Goal: Find specific page/section: Find specific page/section

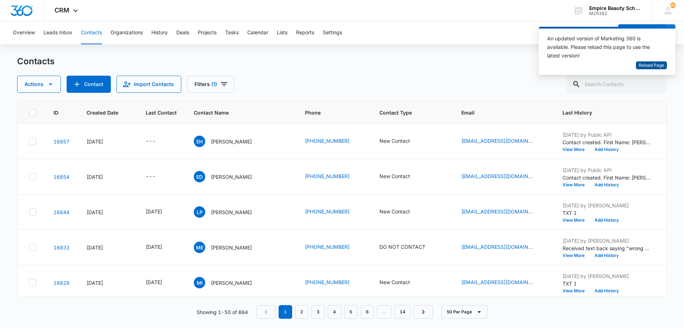
scroll to position [0, 66]
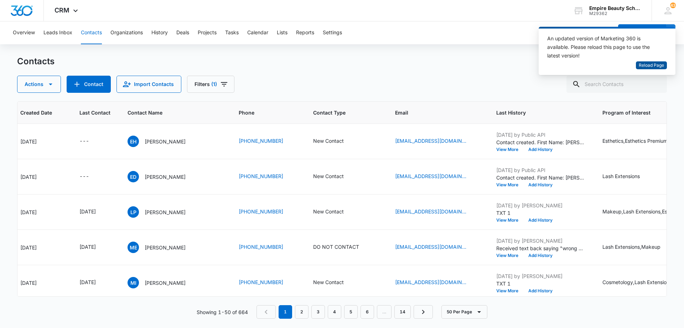
click at [645, 62] on span "Reload Page" at bounding box center [651, 65] width 25 height 7
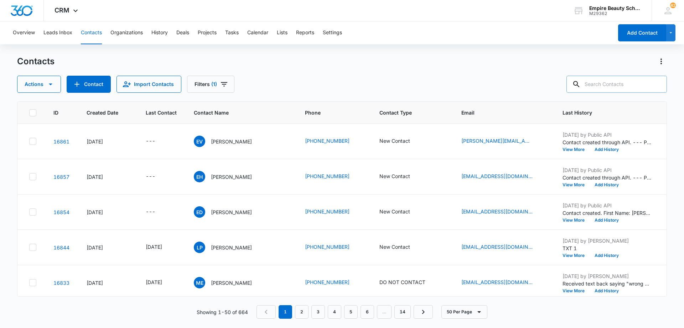
click at [626, 79] on input "text" at bounding box center [617, 84] width 101 height 17
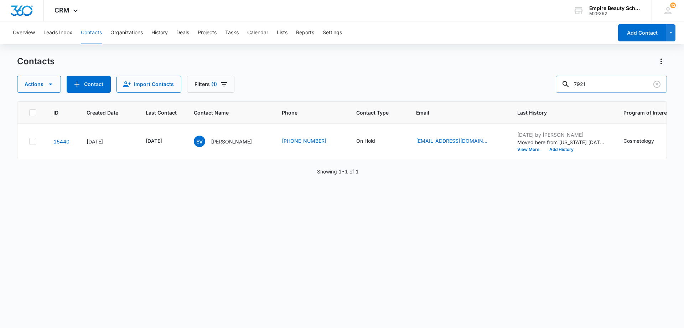
click at [594, 79] on input "7921" at bounding box center [611, 84] width 111 height 17
type input "anissa"
